Goal: Information Seeking & Learning: Learn about a topic

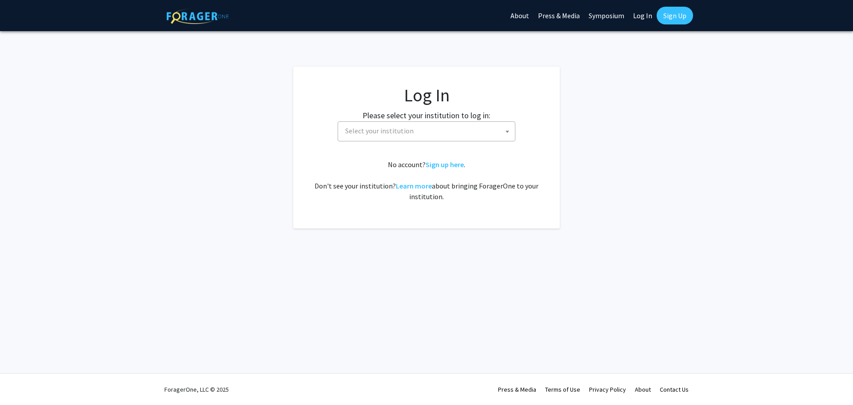
click at [382, 131] on span "Select your institution" at bounding box center [379, 130] width 68 height 9
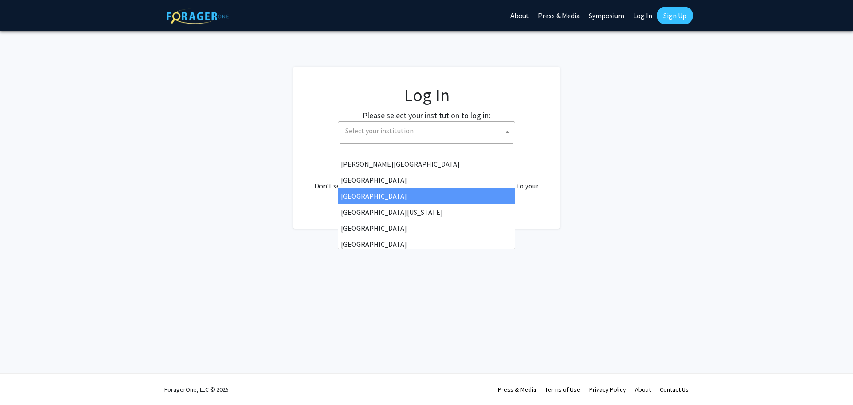
scroll to position [44, 0]
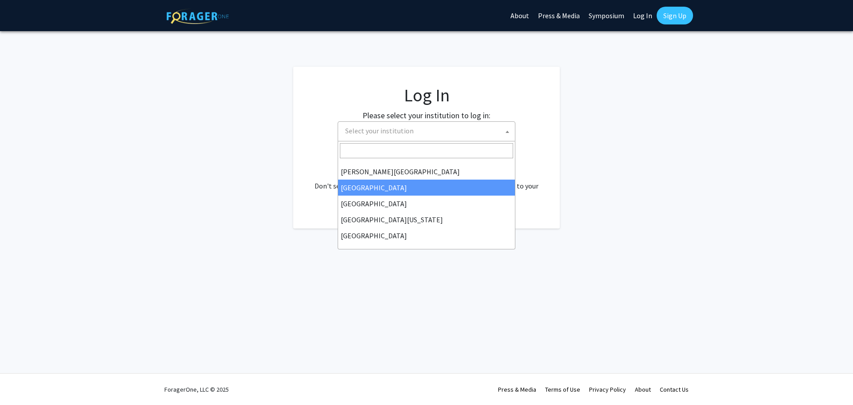
select select "6"
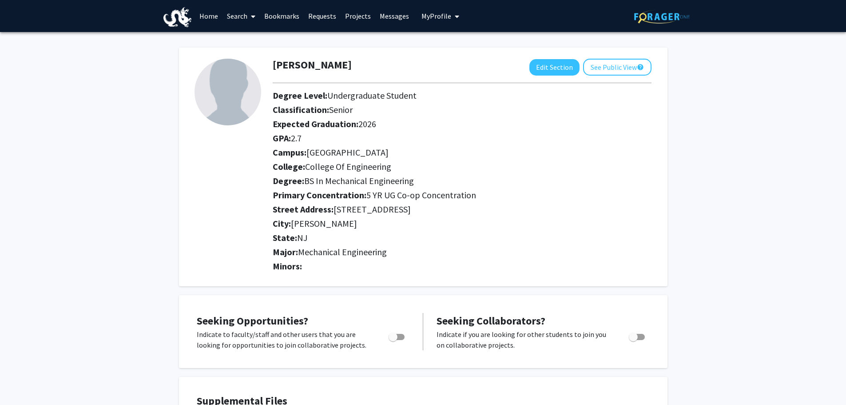
click at [363, 12] on link "Projects" at bounding box center [358, 15] width 35 height 31
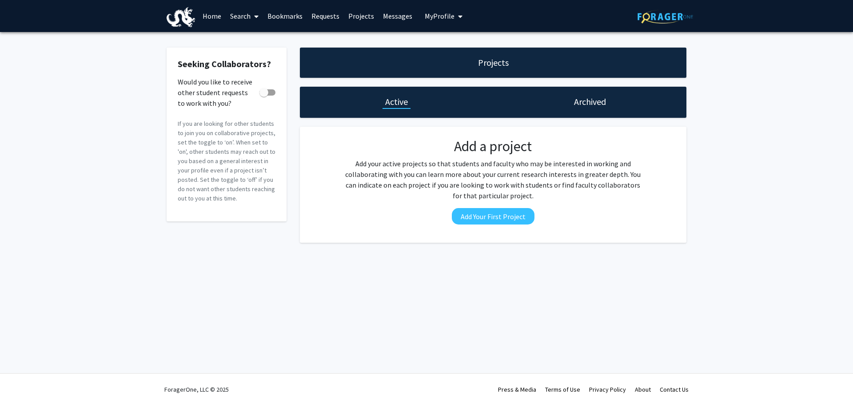
click at [251, 16] on span at bounding box center [255, 16] width 8 height 31
click at [260, 54] on span "Students" at bounding box center [253, 59] width 54 height 18
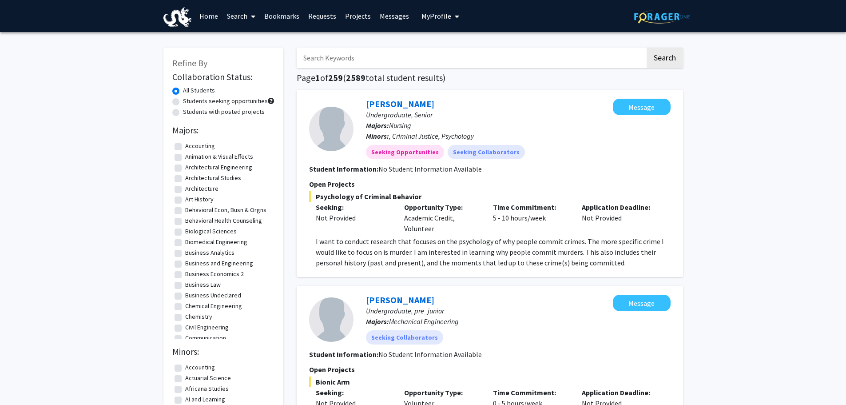
click at [214, 14] on link "Home" at bounding box center [209, 15] width 28 height 31
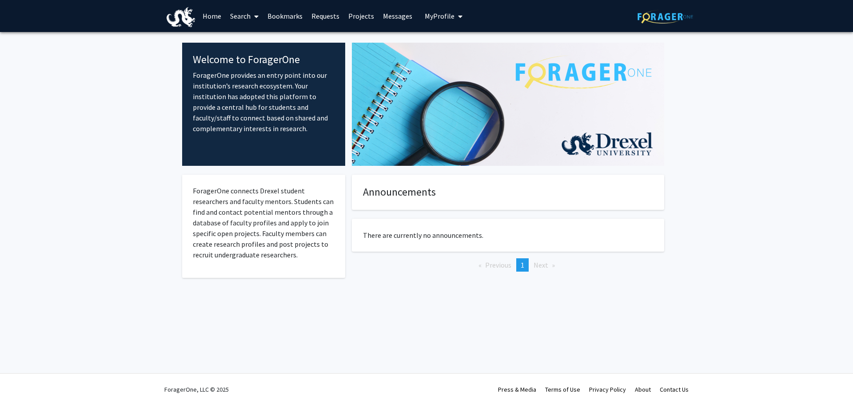
click at [251, 22] on span at bounding box center [255, 16] width 8 height 31
click at [253, 36] on span "Faculty/Staff" at bounding box center [258, 41] width 65 height 18
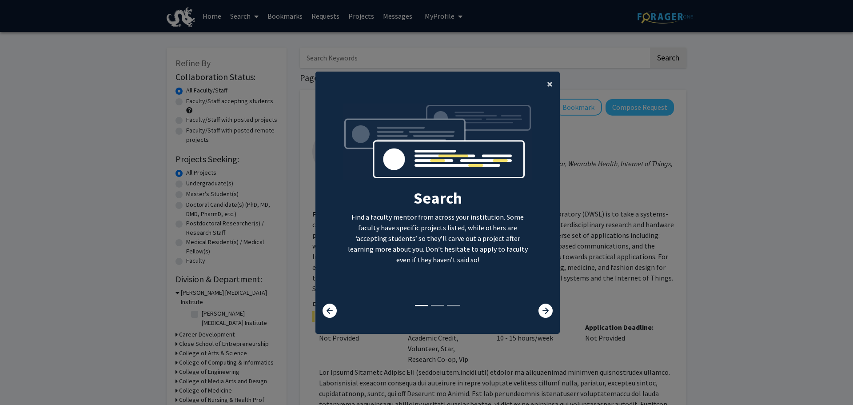
click at [547, 84] on span "×" at bounding box center [550, 84] width 6 height 14
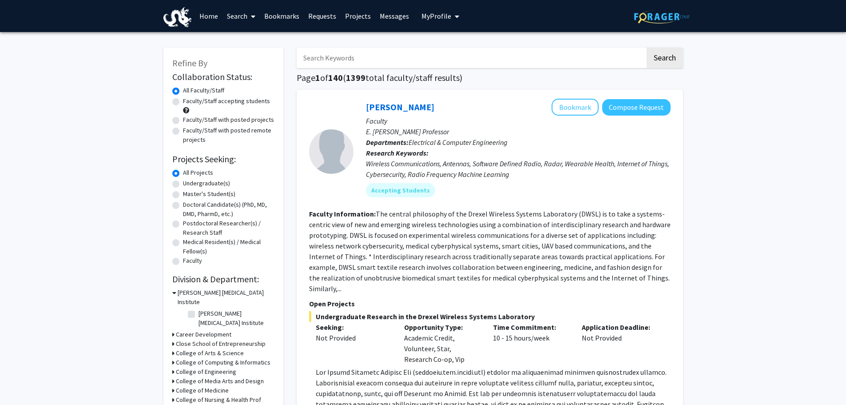
click at [199, 184] on label "Undergraduate(s)" at bounding box center [206, 183] width 47 height 9
click at [189, 184] on input "Undergraduate(s)" at bounding box center [186, 182] width 6 height 6
radio input "true"
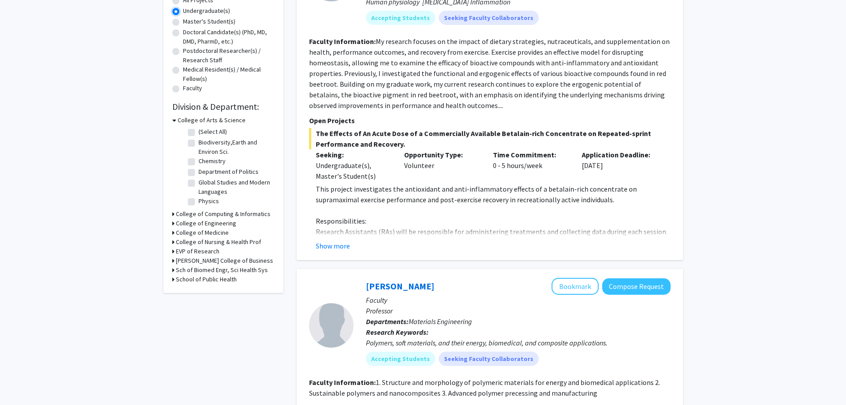
scroll to position [178, 0]
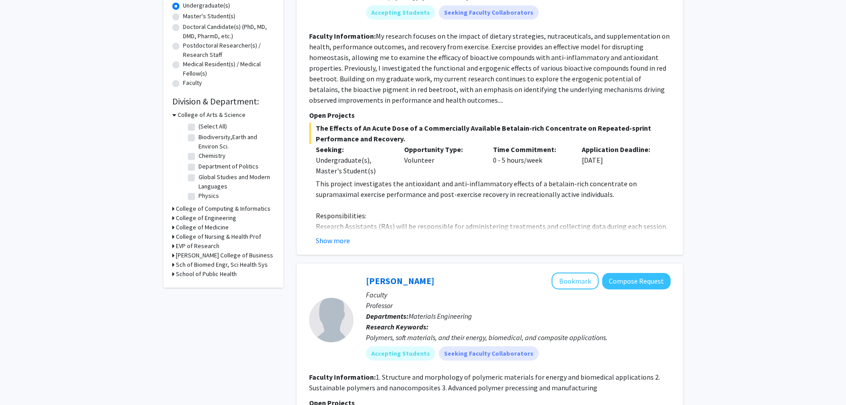
click at [217, 218] on h3 "College of Engineering" at bounding box center [206, 217] width 60 height 9
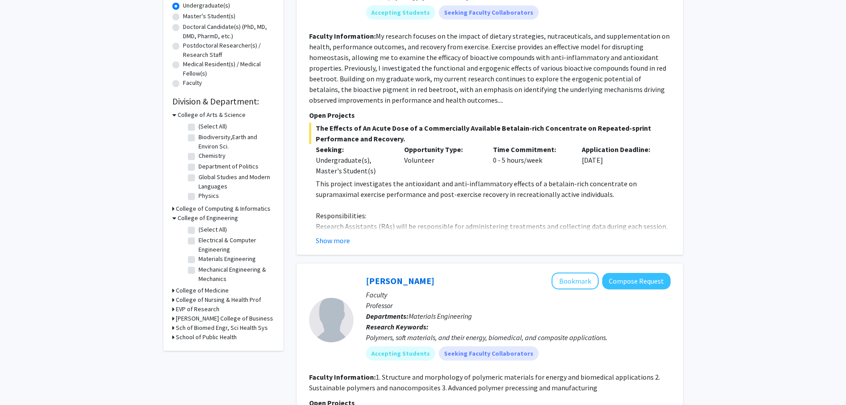
click at [199, 270] on label "Mechanical Engineering & Mechanics" at bounding box center [236, 274] width 74 height 19
click at [199, 270] on input "Mechanical Engineering & Mechanics" at bounding box center [202, 268] width 6 height 6
checkbox input "true"
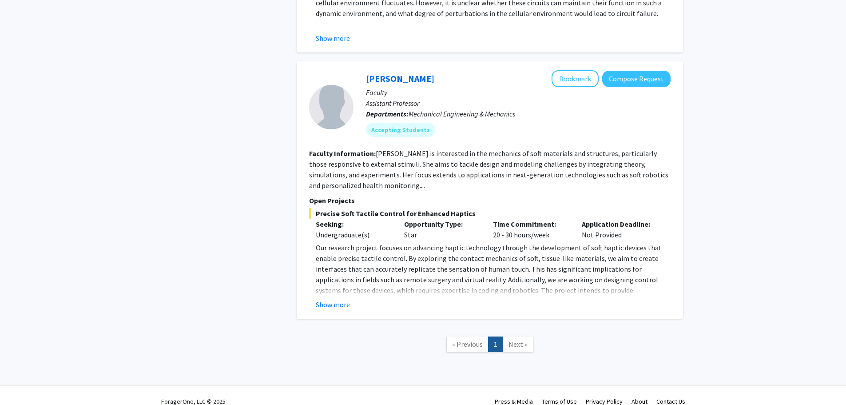
scroll to position [353, 0]
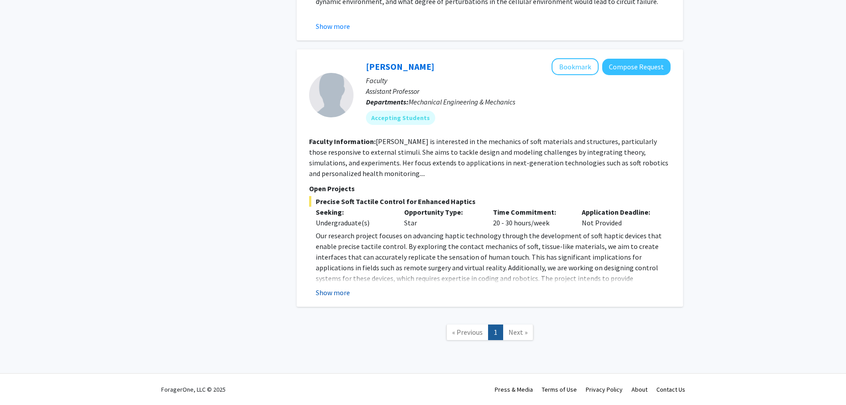
click at [348, 287] on button "Show more" at bounding box center [333, 292] width 34 height 11
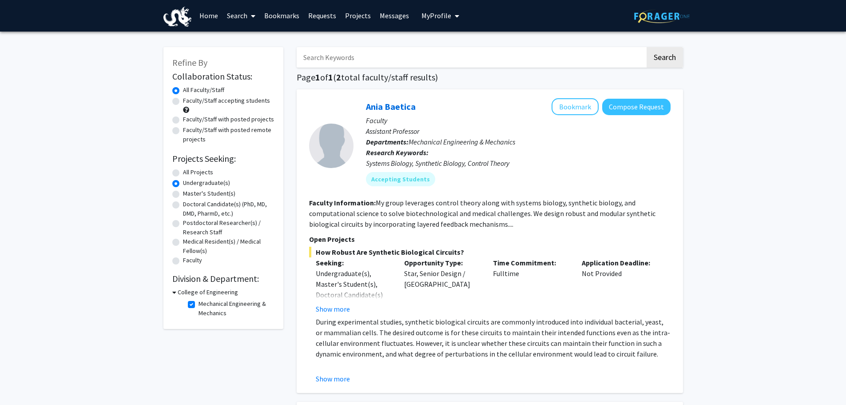
scroll to position [0, 0]
